Goal: Browse casually: Explore the website without a specific task or goal

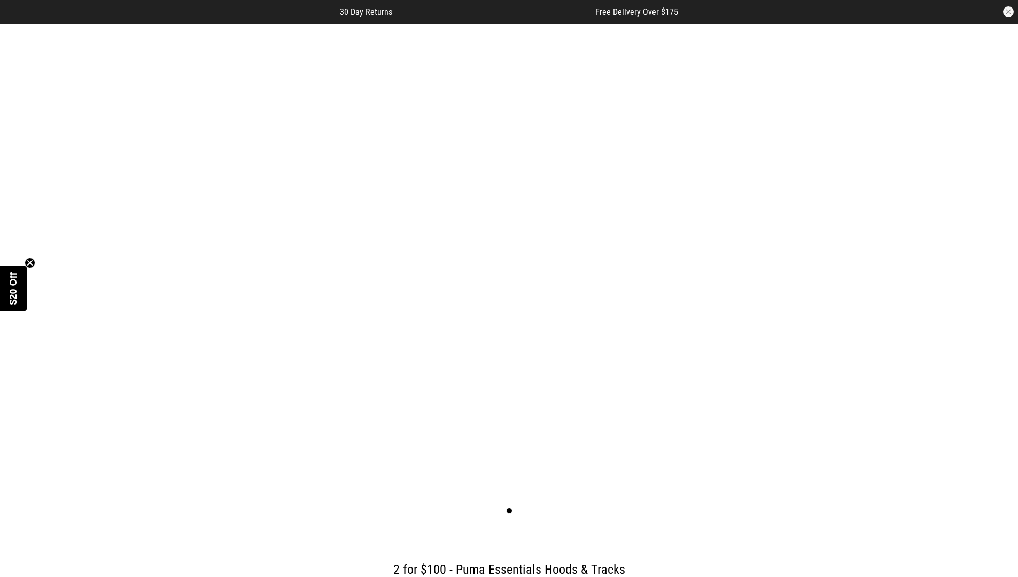
click at [1008, 12] on button "button" at bounding box center [1008, 11] width 11 height 11
